Goal: Find specific page/section: Find specific page/section

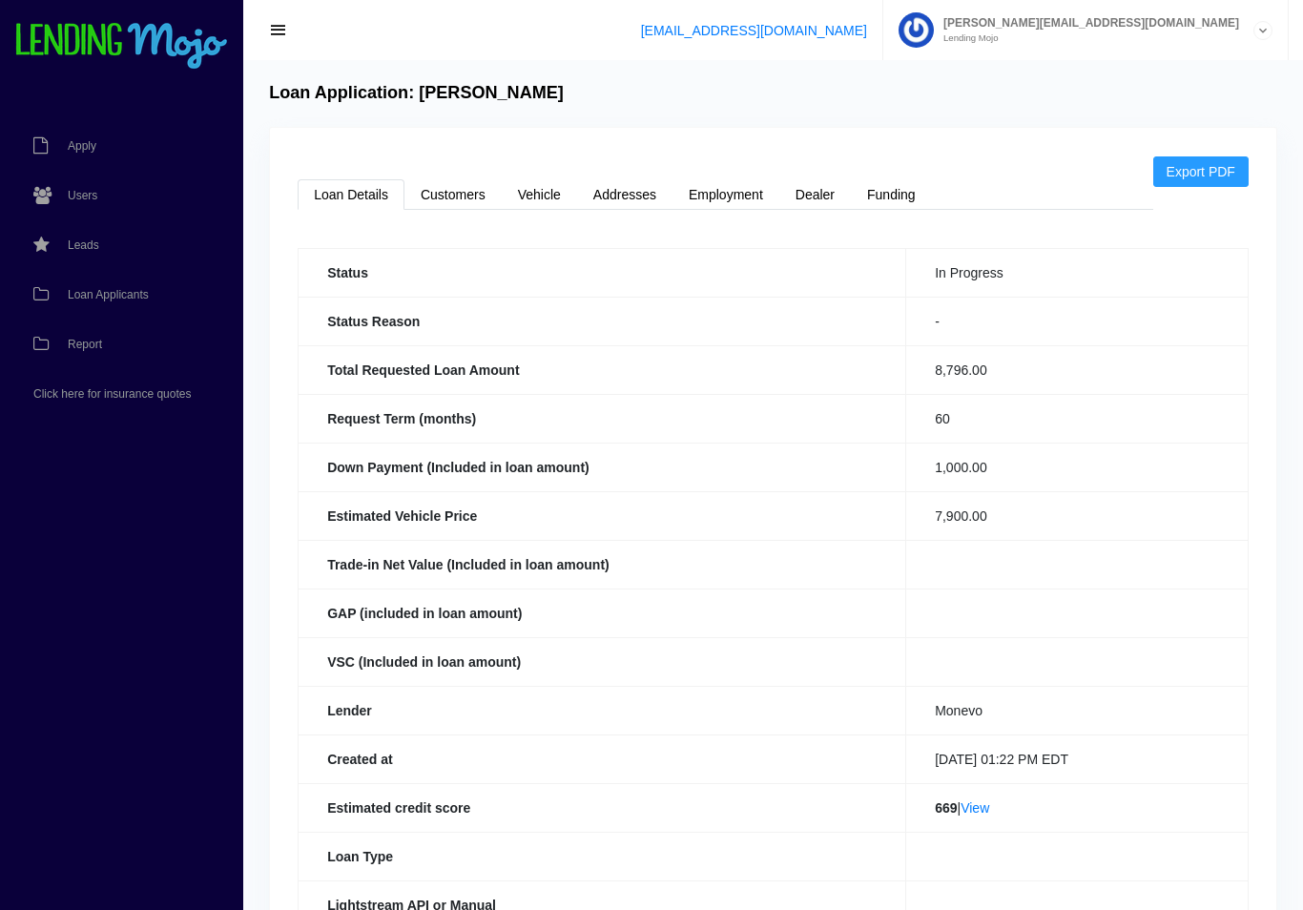
scroll to position [67, 0]
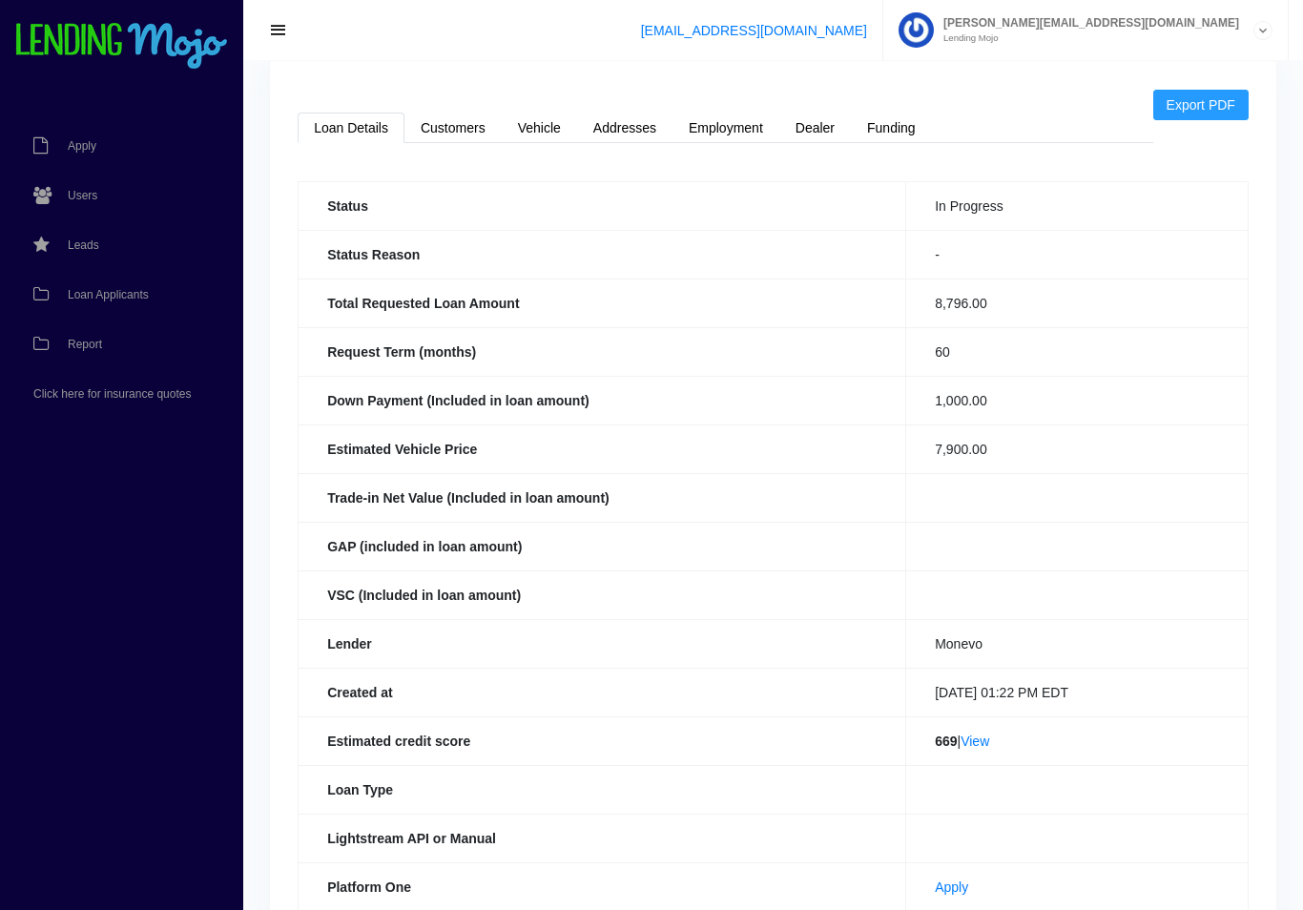
click at [104, 290] on span "Loan Applicants" at bounding box center [108, 294] width 81 height 11
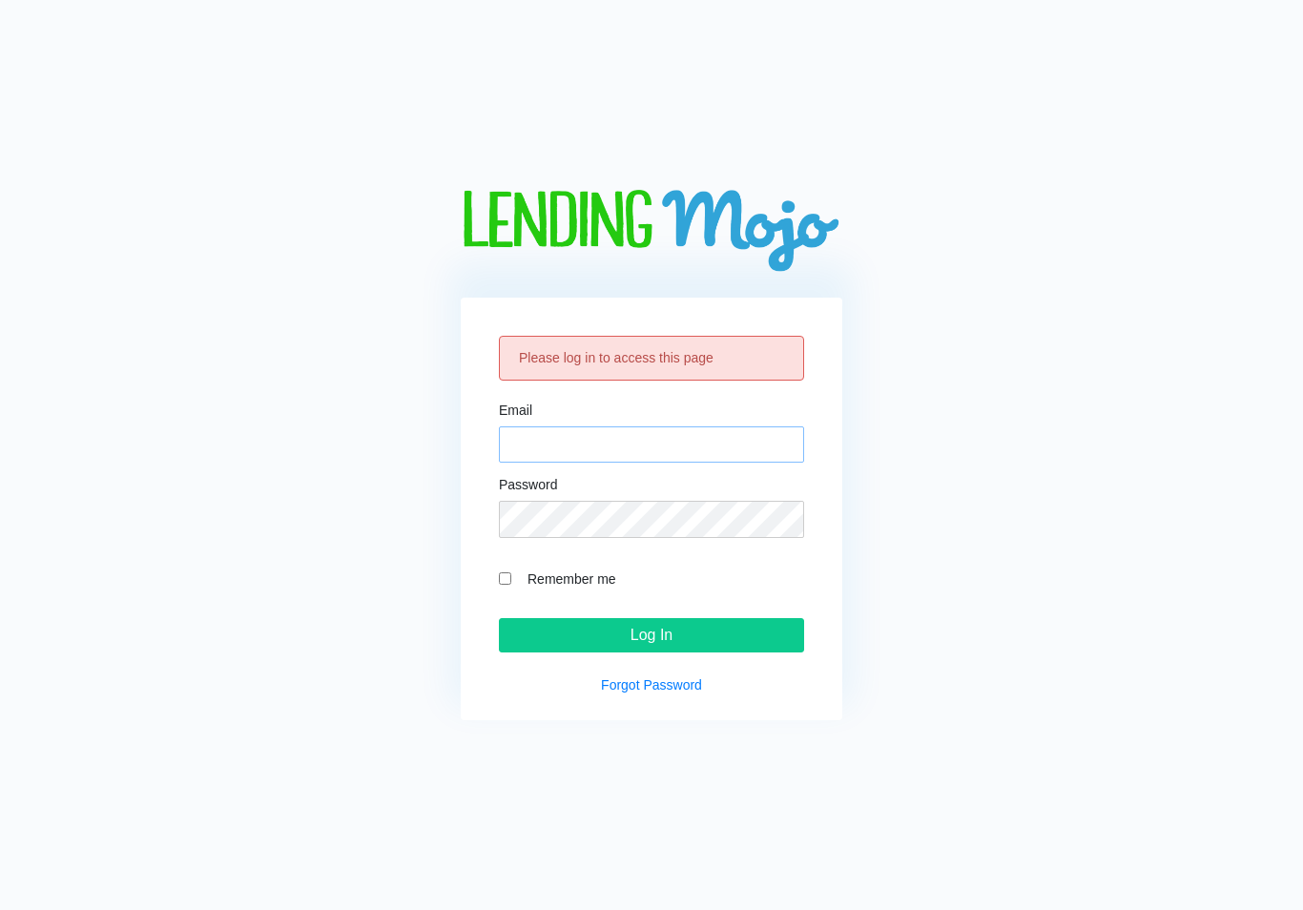
type input "[PERSON_NAME][EMAIL_ADDRESS][DOMAIN_NAME]"
click at [651, 650] on input "Log In" at bounding box center [651, 635] width 305 height 34
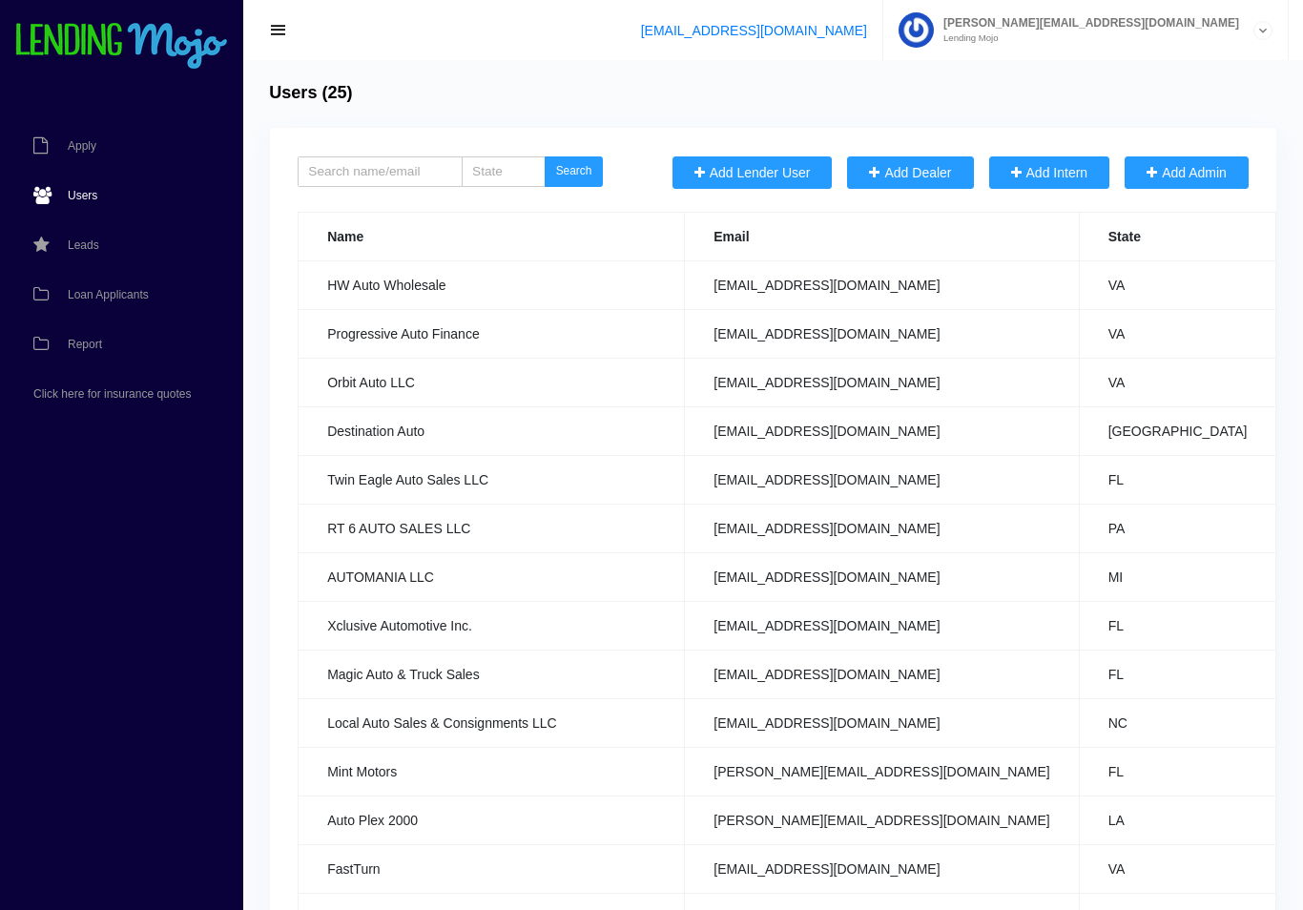
click at [107, 299] on span "Loan Applicants" at bounding box center [108, 294] width 81 height 11
